Goal: Contribute content: Contribute content

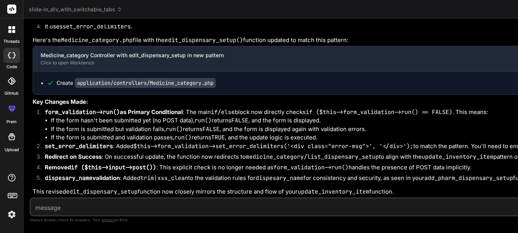
type textarea "msgBox.style.display = 'none'; } }, 3000); // 3000ms = 3 seconds </script> </bo…"
click at [88, 210] on textarea at bounding box center [340, 206] width 618 height 14
type textarea "N"
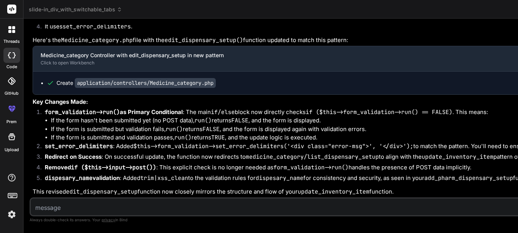
type textarea "x"
type textarea "No"
type textarea "x"
type textarea "Now"
type textarea "x"
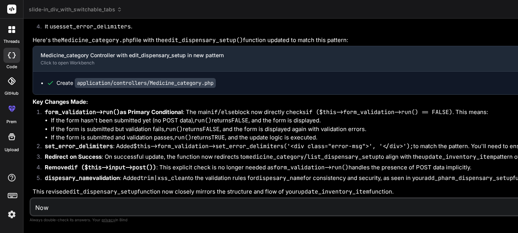
type textarea "Now"
type textarea "x"
type textarea "Now f"
type textarea "x"
type textarea "Now fo"
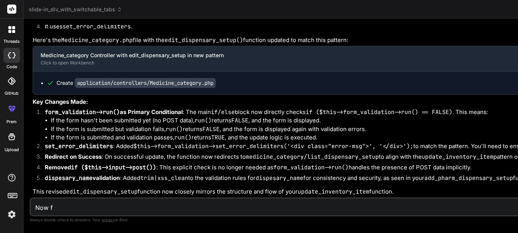
type textarea "x"
type textarea "Now for"
type textarea "x"
type textarea "Now for"
type textarea "x"
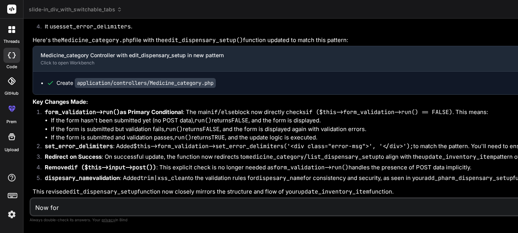
type textarea "Now for"
type textarea "x"
type textarea "Now fo"
type textarea "x"
type textarea "Now f"
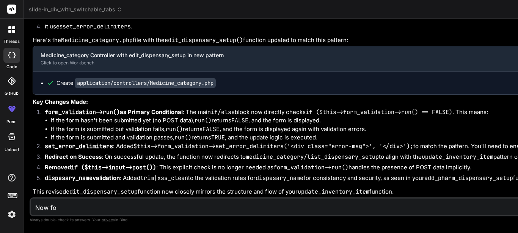
type textarea "x"
type textarea "Now"
type textarea "x"
type textarea "Now"
type textarea "x"
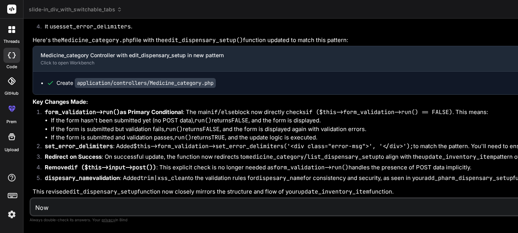
type textarea "No"
type textarea "x"
type textarea "N"
type textarea "x"
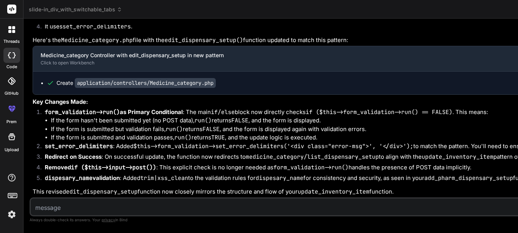
click at [41, 210] on textarea at bounding box center [340, 206] width 618 height 14
type textarea "i"
type textarea "x"
type textarea "it"
type textarea "x"
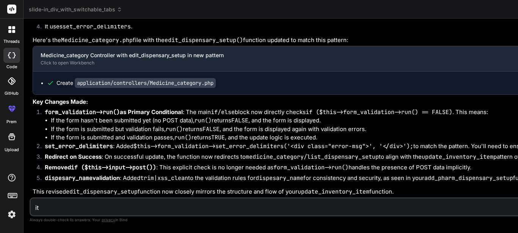
type textarea "it"
type textarea "x"
type textarea "it w"
type textarea "x"
type textarea "it wa"
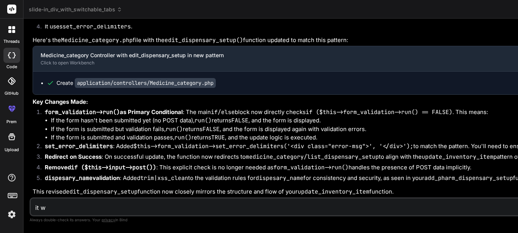
type textarea "x"
type textarea "it wan"
type textarea "x"
type textarea "it want"
type textarea "x"
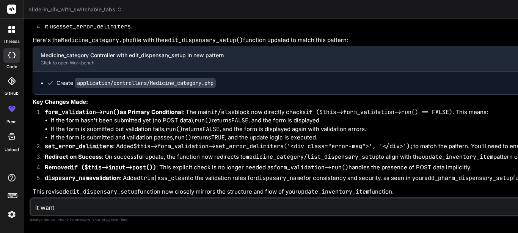
type textarea "it want"
type textarea "x"
type textarea "it want t"
type textarea "x"
type textarea "it want to"
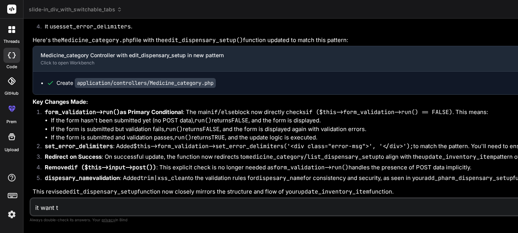
type textarea "x"
type textarea "it want to"
type textarea "x"
type textarea "it want to s"
type textarea "x"
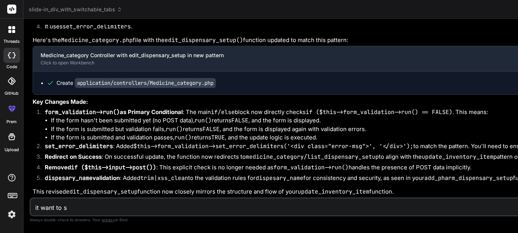
type textarea "it want to"
type textarea "x"
type textarea "it want to c"
type textarea "x"
type textarea "it want to ch"
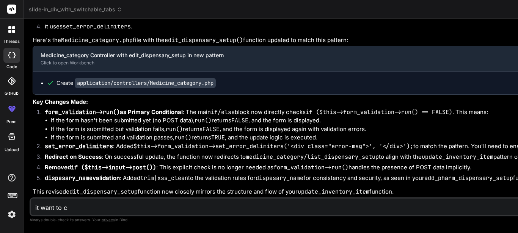
type textarea "x"
type textarea "it want to che"
type textarea "x"
type textarea "it want to chec"
type textarea "x"
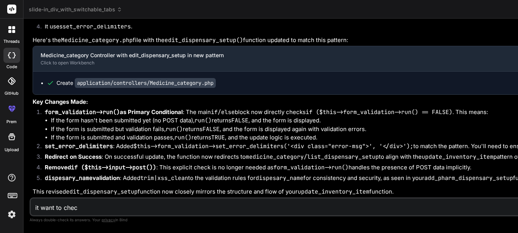
type textarea "it want to check"
type textarea "x"
type textarea "it want to check"
type textarea "x"
type textarea "it want to check"
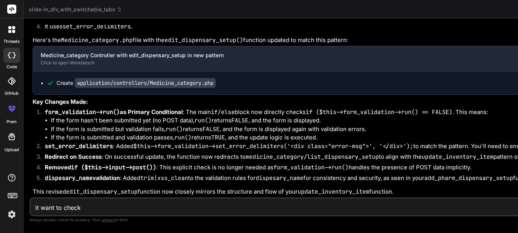
type textarea "x"
type textarea "it want to chec"
type textarea "x"
type textarea "it want to che"
type textarea "x"
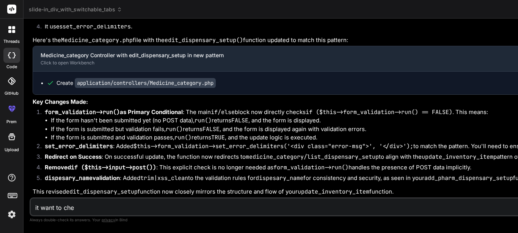
type textarea "it want to ch"
type textarea "x"
type textarea "it want to c"
type textarea "x"
type textarea "it want to"
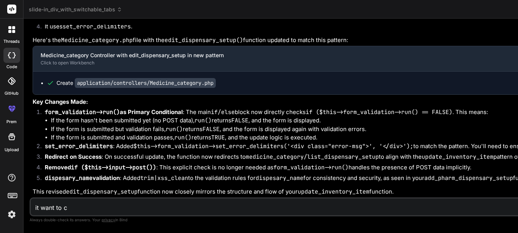
type textarea "x"
type textarea "it want to a"
type textarea "x"
type textarea "it want to ad"
type textarea "x"
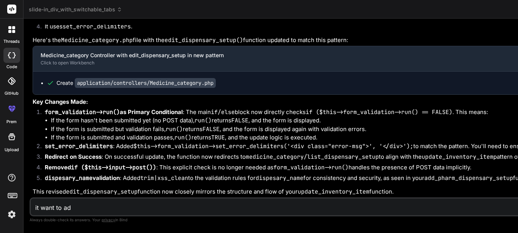
type textarea "it want to add"
type textarea "x"
type textarea "it want to add"
type textarea "x"
type textarea "it want to add s"
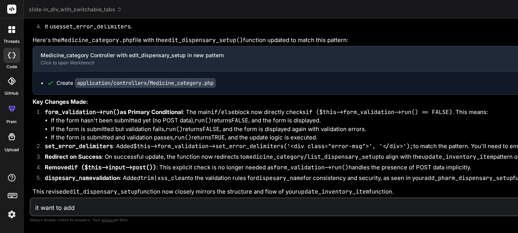
type textarea "x"
type textarea "it want to add so"
type textarea "x"
type textarea "it want to add som"
type textarea "x"
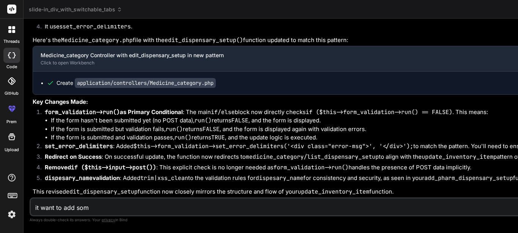
type textarea "it want to add some"
type textarea "x"
type textarea "it want to add somet"
type textarea "x"
type textarea "it want to add someth"
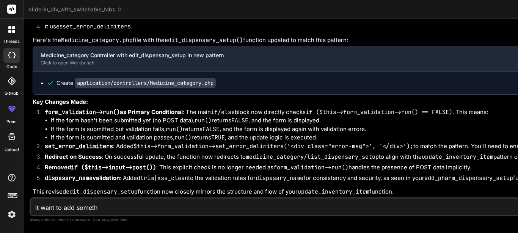
type textarea "x"
type textarea "it want to add somethi"
type textarea "x"
type textarea "it want to add somethin"
type textarea "x"
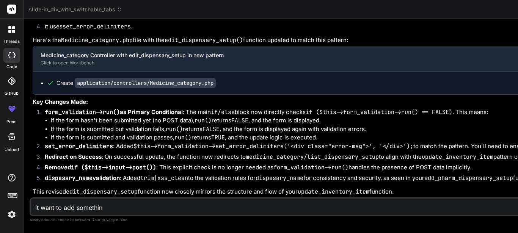
type textarea "it want to add something"
type textarea "x"
type textarea "it want to add something"
type textarea "x"
type textarea "it want to add something"
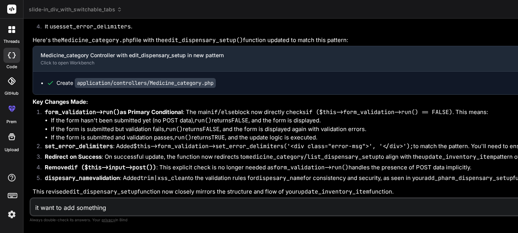
type textarea "x"
type textarea "it want to add somethin"
type textarea "x"
type textarea "it want to add somethi"
type textarea "x"
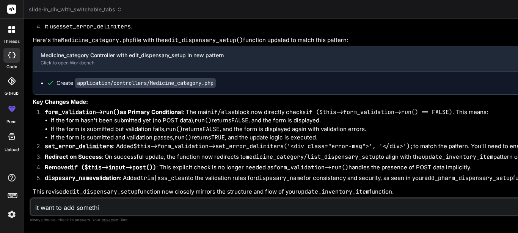
type textarea "it want to add someth"
type textarea "x"
type textarea "it want to add somet"
type textarea "x"
type textarea "it want to add some"
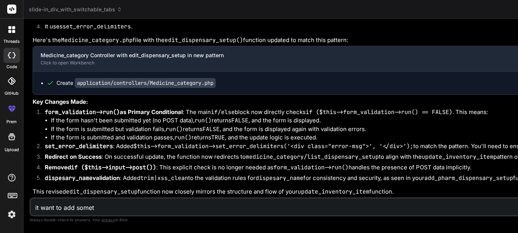
type textarea "x"
type textarea "it want to add som"
type textarea "x"
type textarea "it want to add so"
type textarea "x"
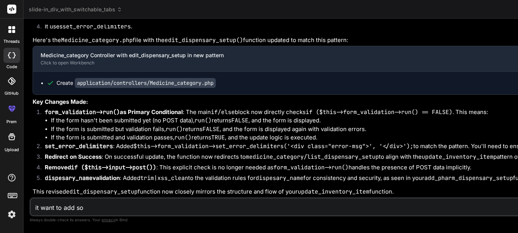
type textarea "it want to add s"
type textarea "x"
type textarea "it want to add"
type textarea "x"
type textarea "it want to add"
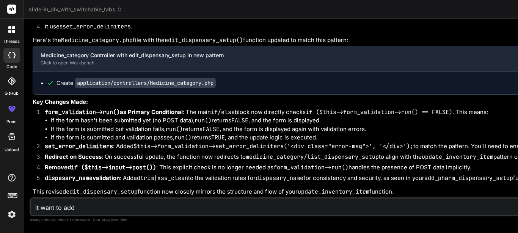
type textarea "x"
type textarea "it want to add"
type textarea "x"
type textarea "it want to add a"
type textarea "x"
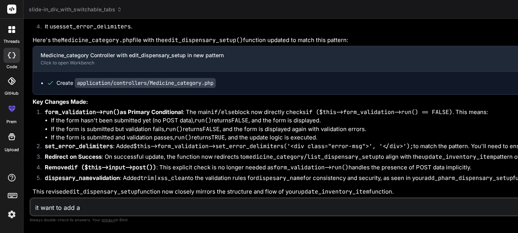
type textarea "it want to add a"
type textarea "x"
type textarea "it want to add a c"
type textarea "x"
type textarea "it want to add a co"
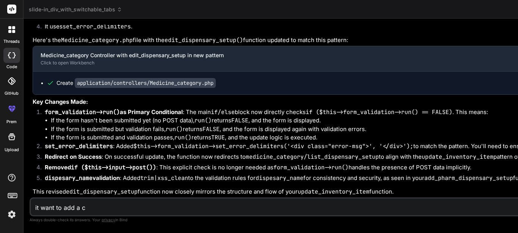
type textarea "x"
type textarea "it want to add a cod"
type textarea "x"
type textarea "it want to add a code"
type textarea "x"
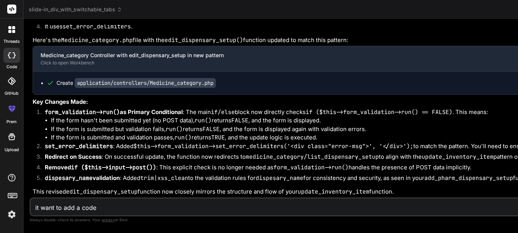
type textarea "it want to add a code"
type textarea "x"
type textarea "it want to add a code t"
type textarea "x"
type textarea "it want to add a code th"
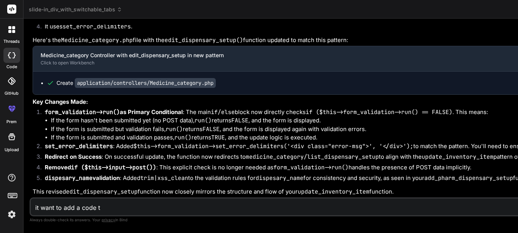
type textarea "x"
type textarea "it want to add a code tha"
type textarea "x"
type textarea "it want to add a code that"
type textarea "x"
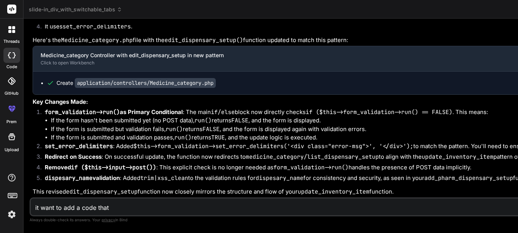
type textarea "it want to add a code that"
type textarea "x"
type textarea "it want to add a code that w"
type textarea "x"
type textarea "it want to add a code that wi"
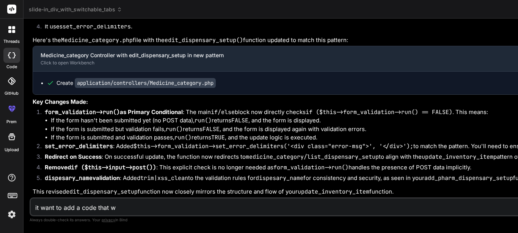
type textarea "x"
type textarea "it want to add a code that wil"
type textarea "x"
type textarea "it want to add a code that will"
type textarea "x"
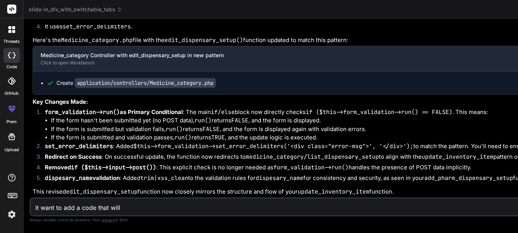
type textarea "it want to add a code that will"
type textarea "x"
type textarea "it want to add a code that will c"
type textarea "x"
type textarea "it want to add a code that will ch"
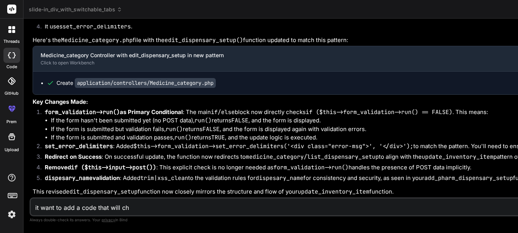
type textarea "x"
type textarea "it want to add a code that will che"
type textarea "x"
type textarea "it want to add a code that will chec"
type textarea "x"
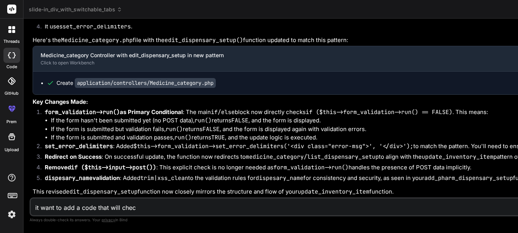
type textarea "it want to add a code that will check"
type textarea "x"
type textarea "it want to add a code that will check"
type textarea "x"
type textarea "it want to add a code that will check w"
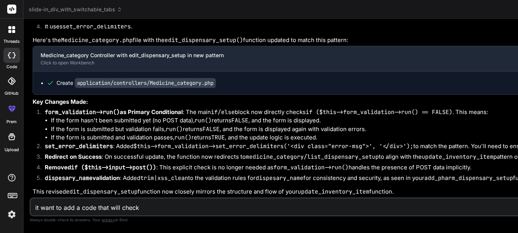
type textarea "x"
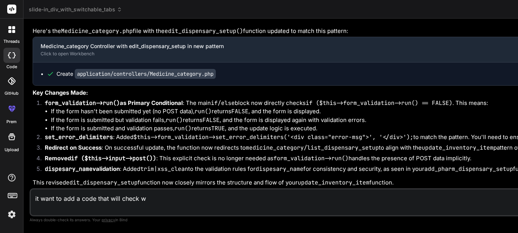
type textarea "it want to add a code that will check wh"
type textarea "x"
type textarea "it want to add a code that will check whe"
type textarea "x"
type textarea "it want to add a code that will check when"
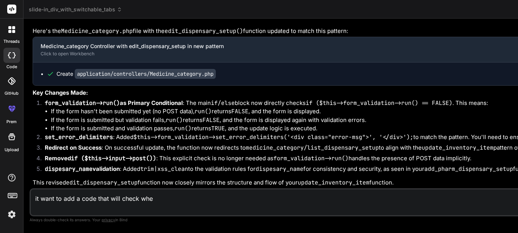
type textarea "x"
type textarea "it want to add a code that will check when"
type textarea "x"
type textarea "it want to add a code that will check when"
type textarea "x"
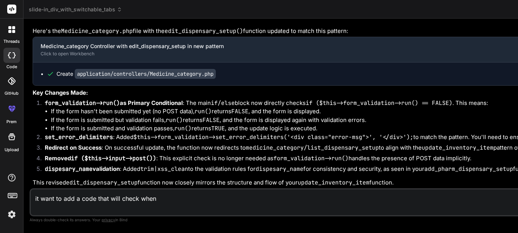
type textarea "it want to add a code that will check whe"
type textarea "x"
type textarea "it want to add a code that will check wh"
type textarea "x"
type textarea "it want to add a code that will check w"
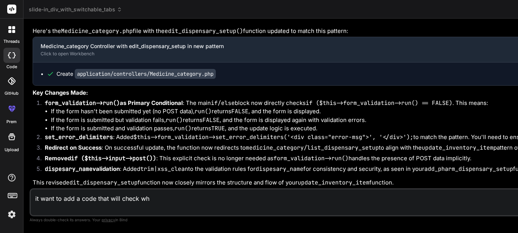
type textarea "x"
click at [41, 199] on textarea "it want to add a code that will check if the" at bounding box center [340, 201] width 618 height 23
click at [75, 208] on textarea "I want to add a code that will check if the" at bounding box center [340, 201] width 618 height 23
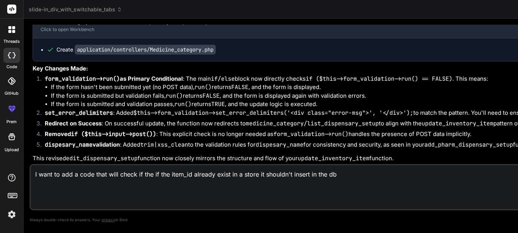
scroll to position [9, 0]
paste textarea "public function add_store_items() { $this->custom_lib->page_protect(); $data['s…"
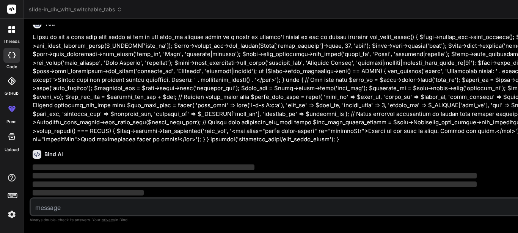
scroll to position [15744, 0]
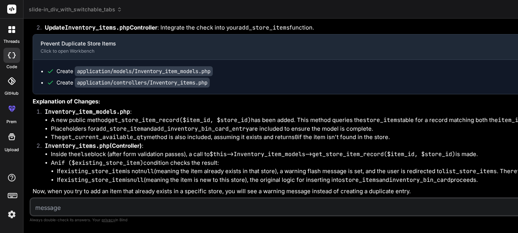
scroll to position [16689, 0]
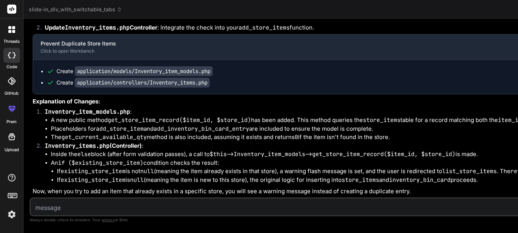
drag, startPoint x: 289, startPoint y: 66, endPoint x: 310, endPoint y: 136, distance: 73.3
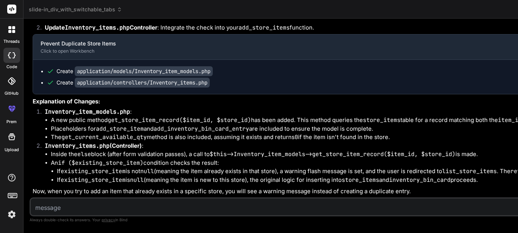
drag, startPoint x: 304, startPoint y: 149, endPoint x: 301, endPoint y: 115, distance: 33.8
drag, startPoint x: 288, startPoint y: 99, endPoint x: 298, endPoint y: 123, distance: 25.8
